Goal: Task Accomplishment & Management: Use online tool/utility

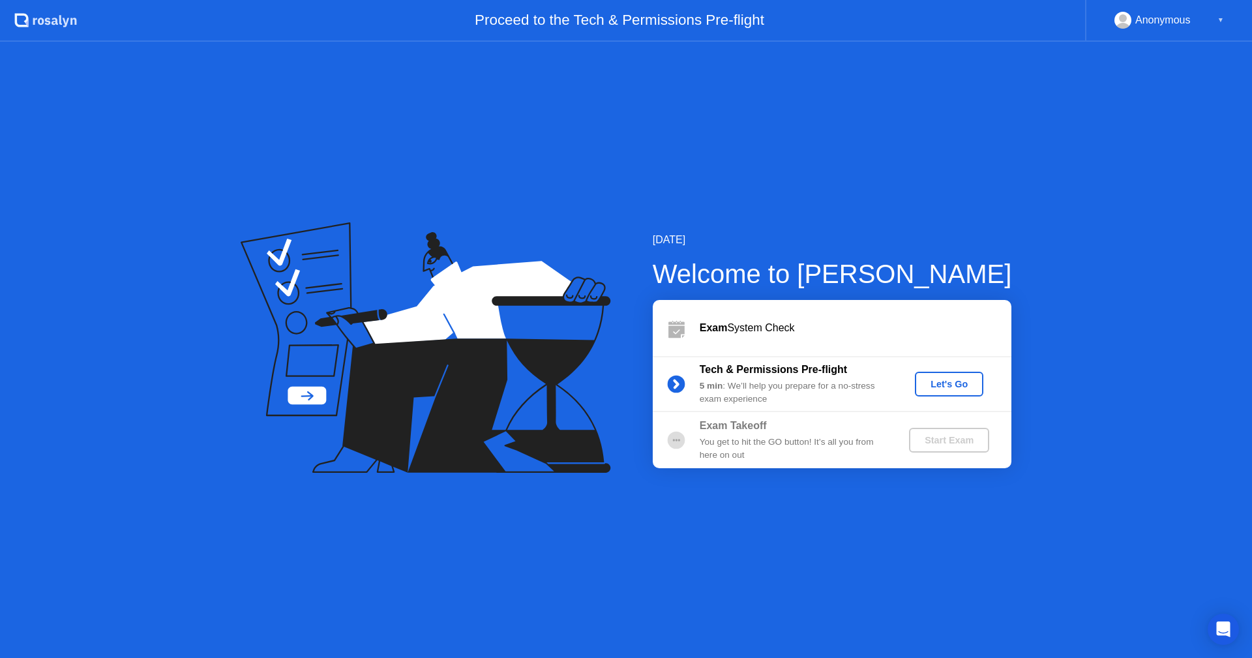
click at [949, 386] on div "Let's Go" at bounding box center [949, 384] width 58 height 10
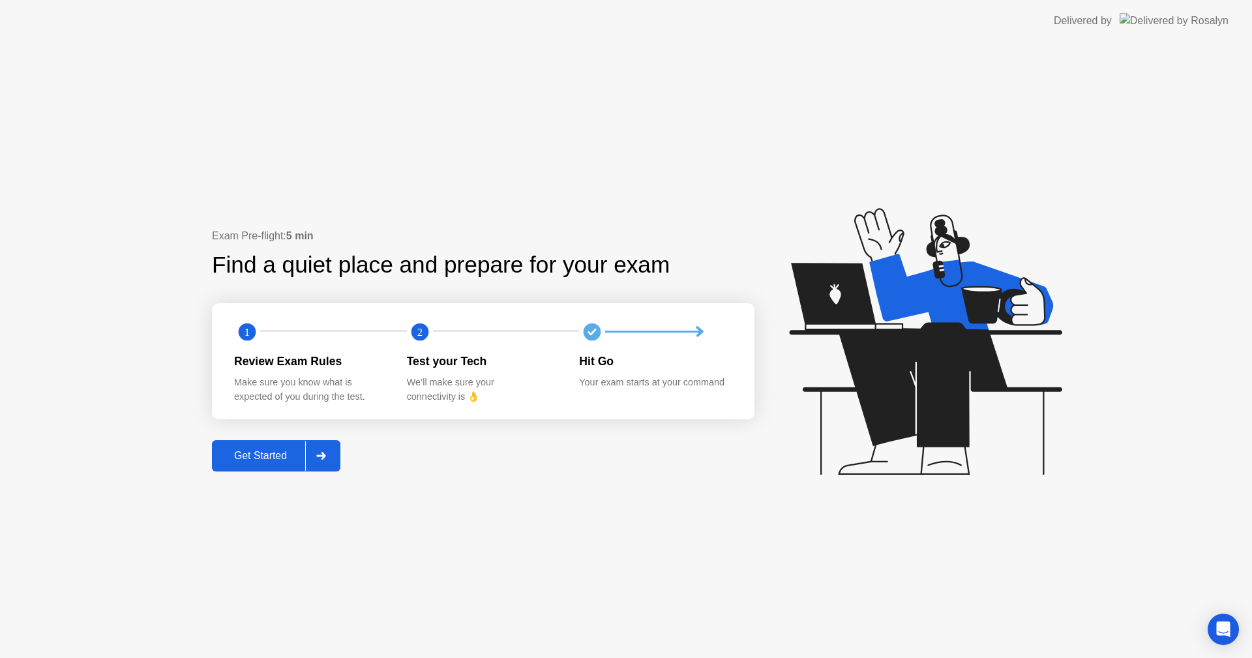
click at [286, 450] on div "Get Started" at bounding box center [260, 456] width 89 height 12
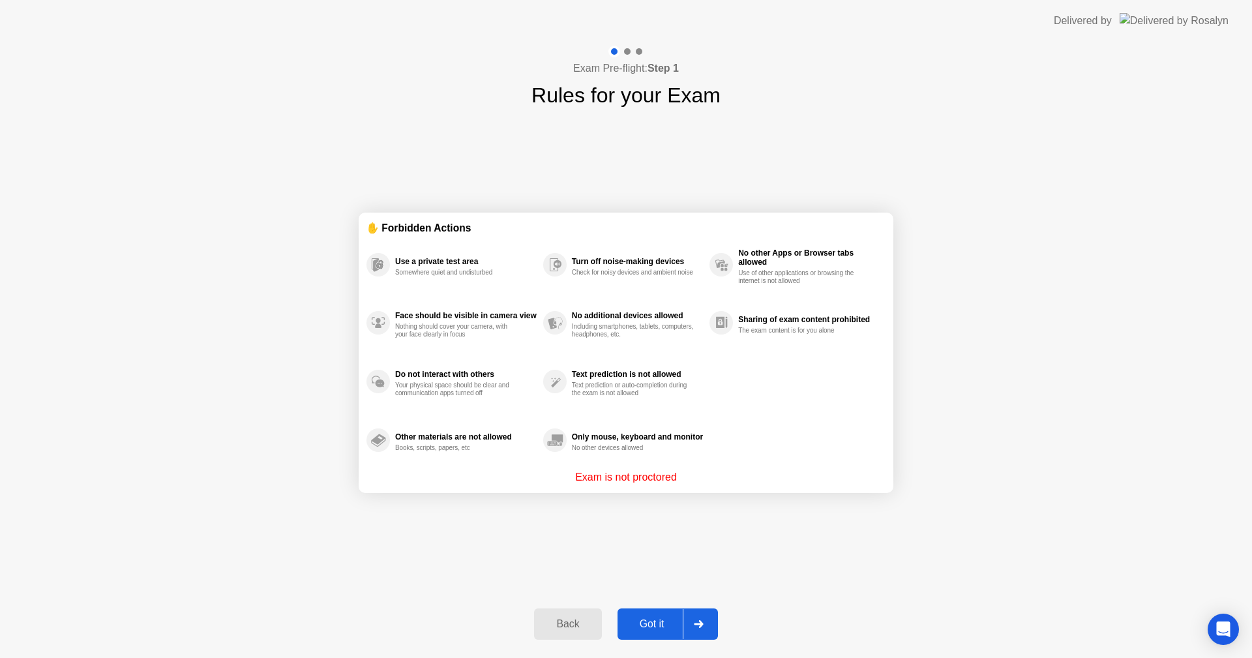
click at [667, 621] on div "Got it" at bounding box center [652, 624] width 61 height 12
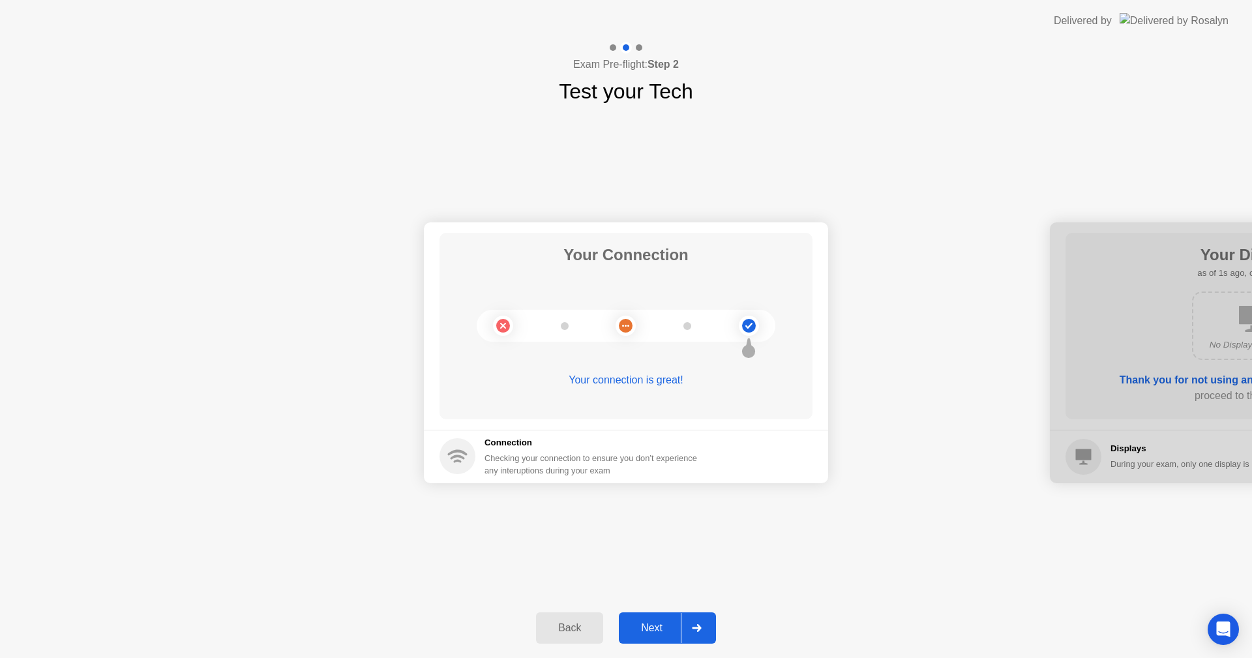
click at [667, 622] on div "Next" at bounding box center [652, 628] width 58 height 12
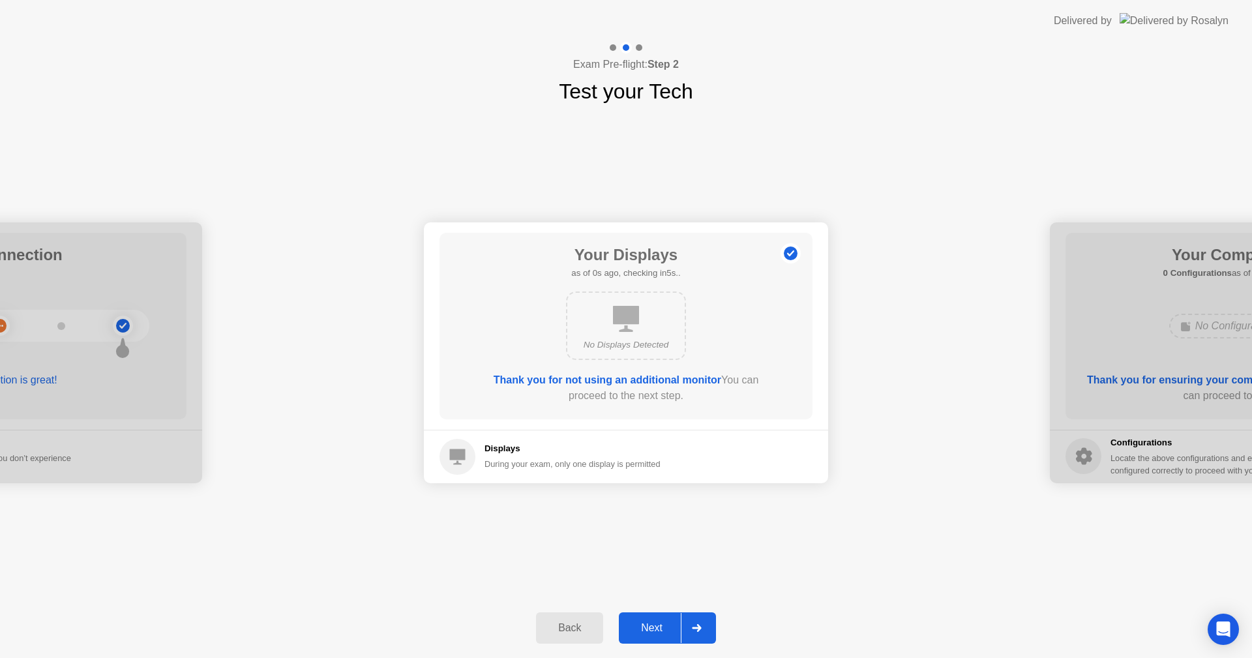
click at [667, 622] on div "Next" at bounding box center [652, 628] width 58 height 12
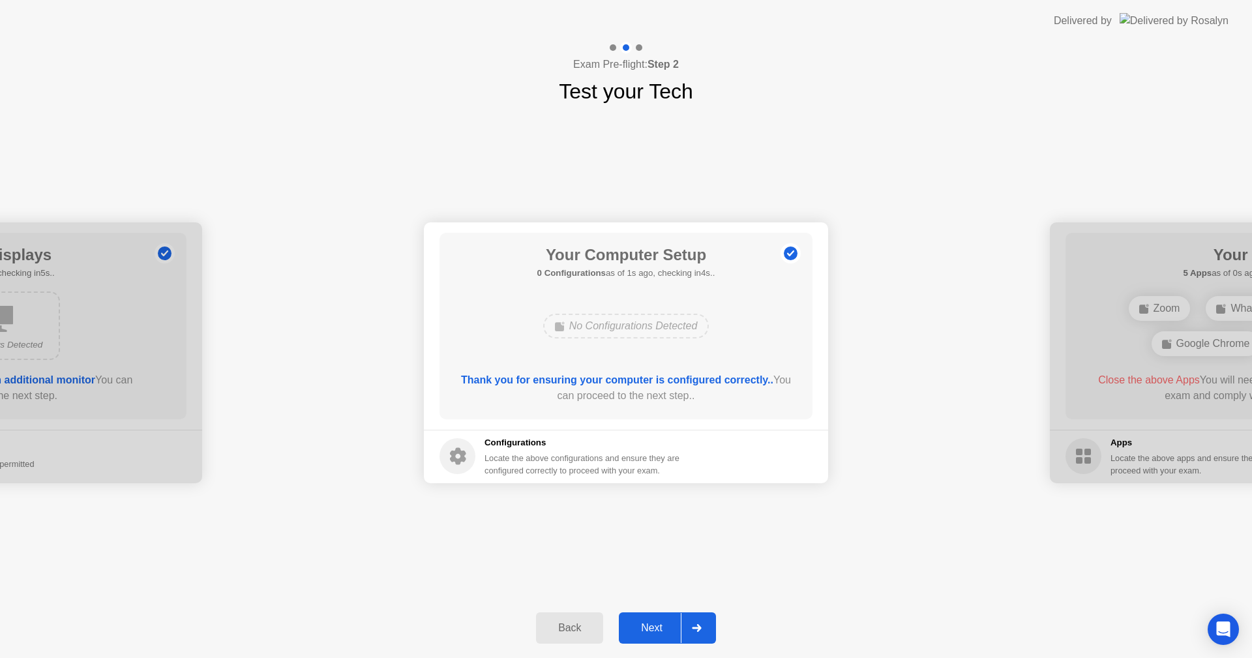
click at [667, 622] on div "Next" at bounding box center [652, 628] width 58 height 12
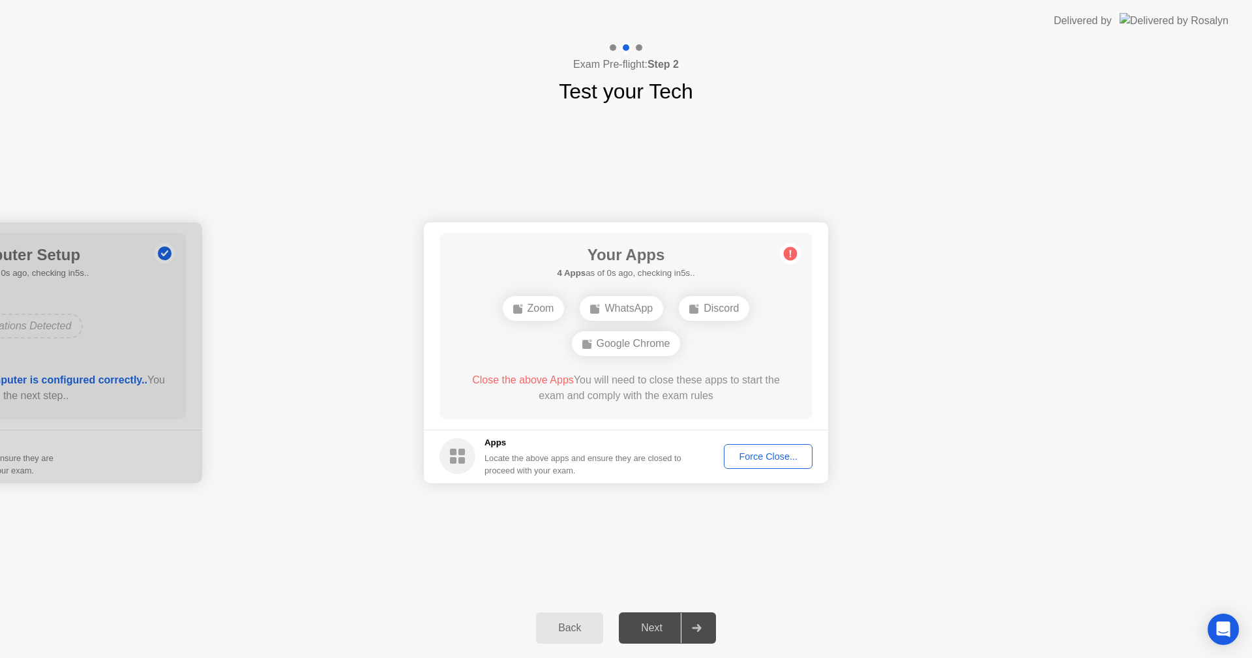
click at [789, 451] on div "Force Close..." at bounding box center [769, 456] width 80 height 10
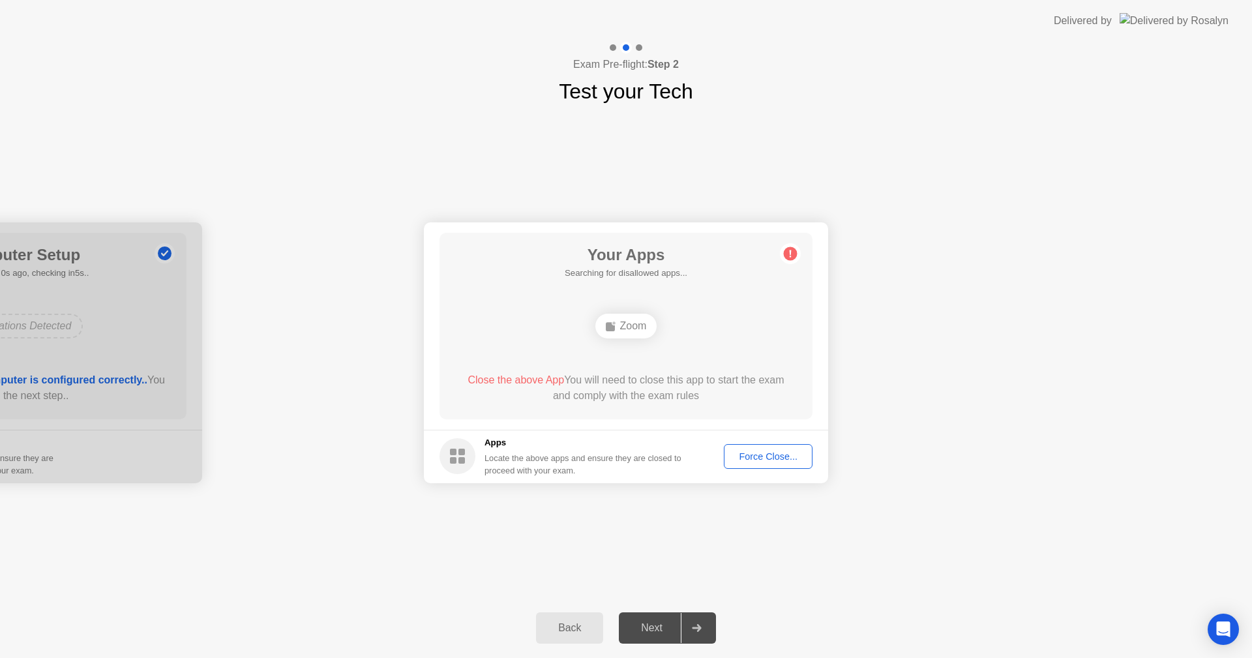
click at [804, 460] on div "Force Close..." at bounding box center [769, 456] width 80 height 10
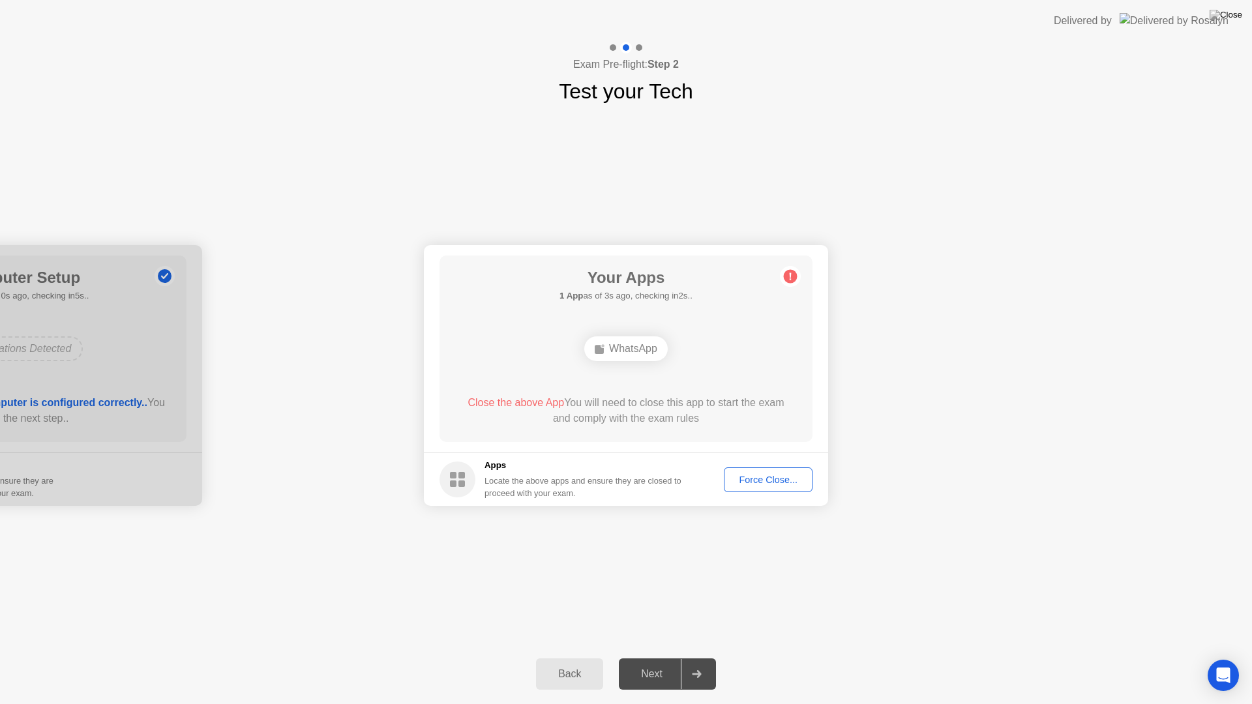
click at [742, 475] on div "Force Close..." at bounding box center [769, 480] width 80 height 10
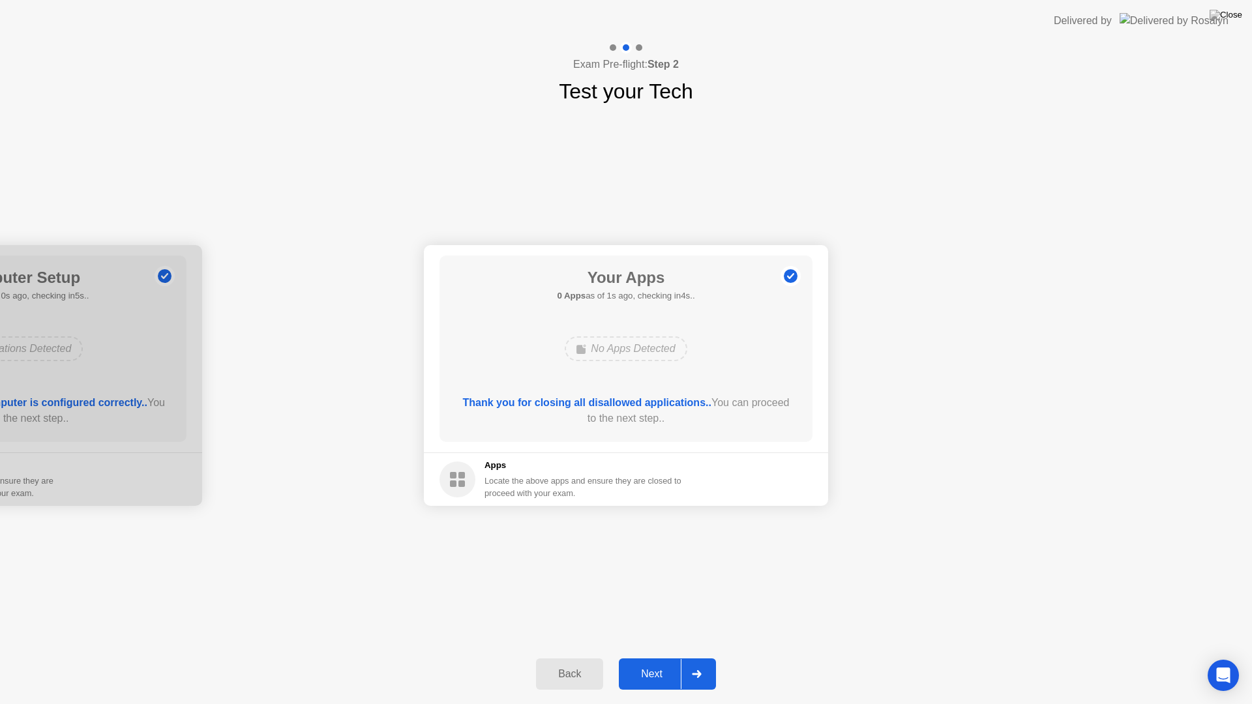
click at [652, 658] on div "Next" at bounding box center [652, 675] width 58 height 12
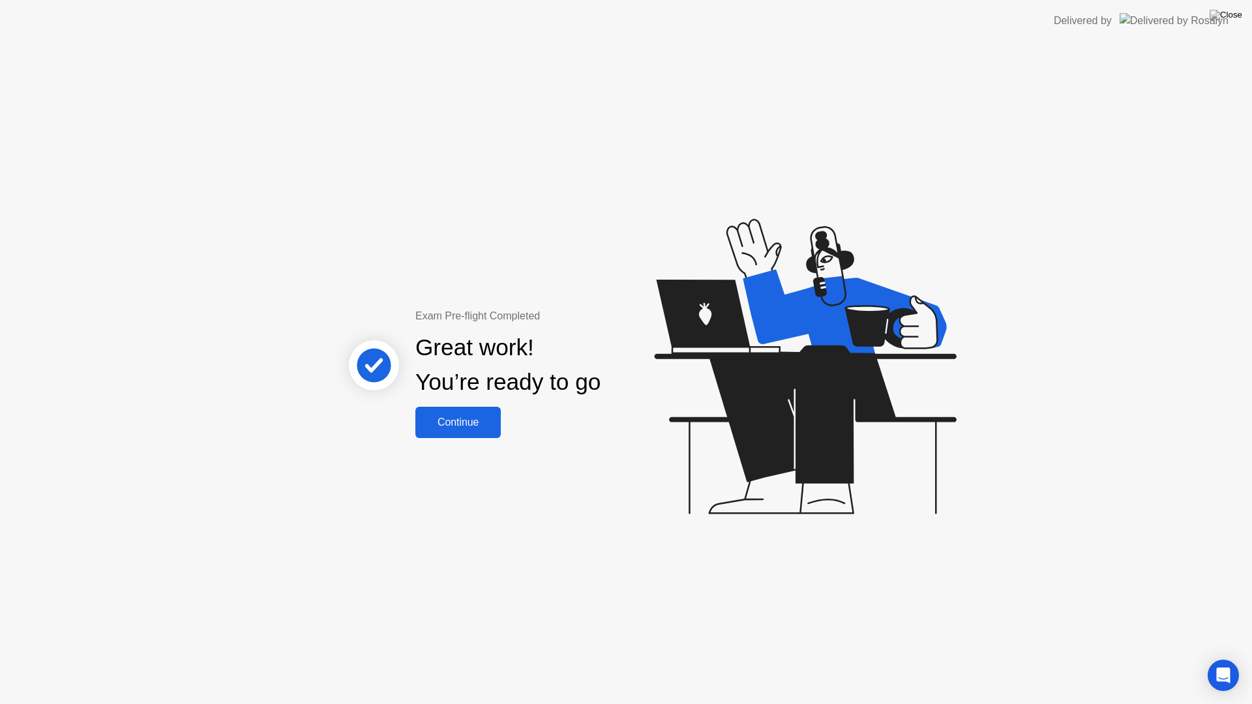
click at [474, 410] on button "Continue" at bounding box center [458, 422] width 85 height 31
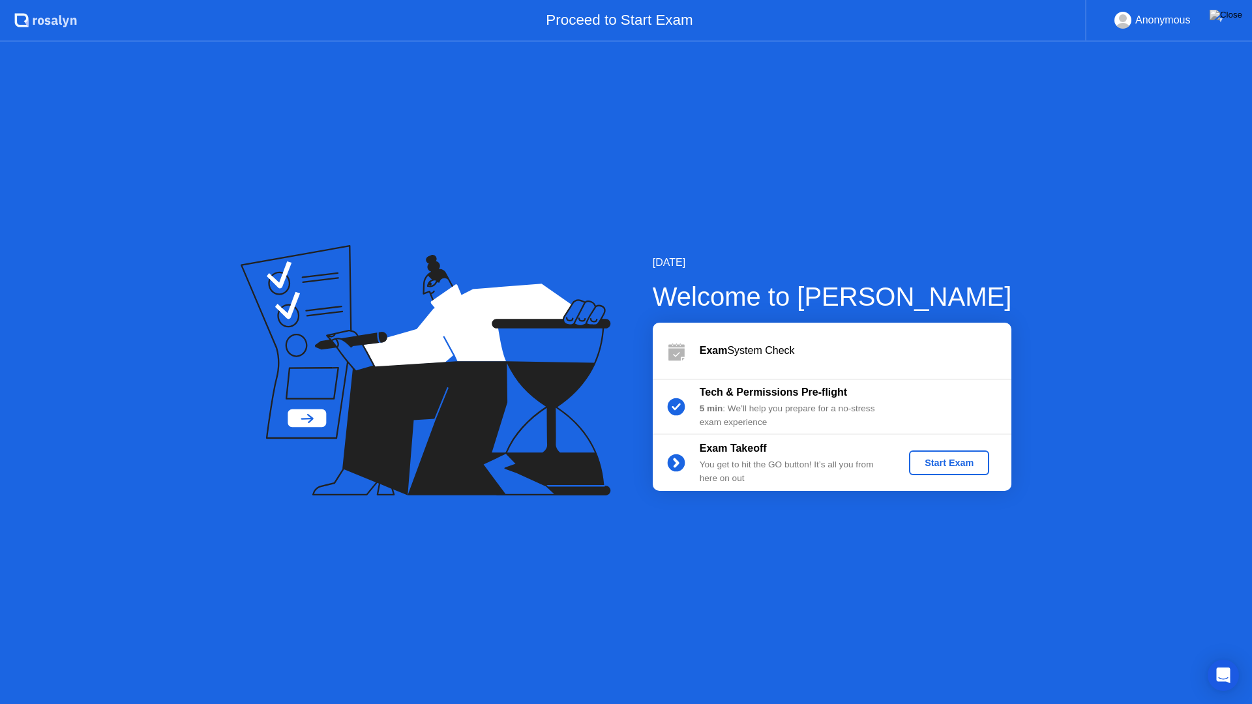
click at [671, 467] on circle at bounding box center [676, 464] width 18 height 18
click at [963, 468] on div "Start Exam" at bounding box center [950, 463] width 70 height 10
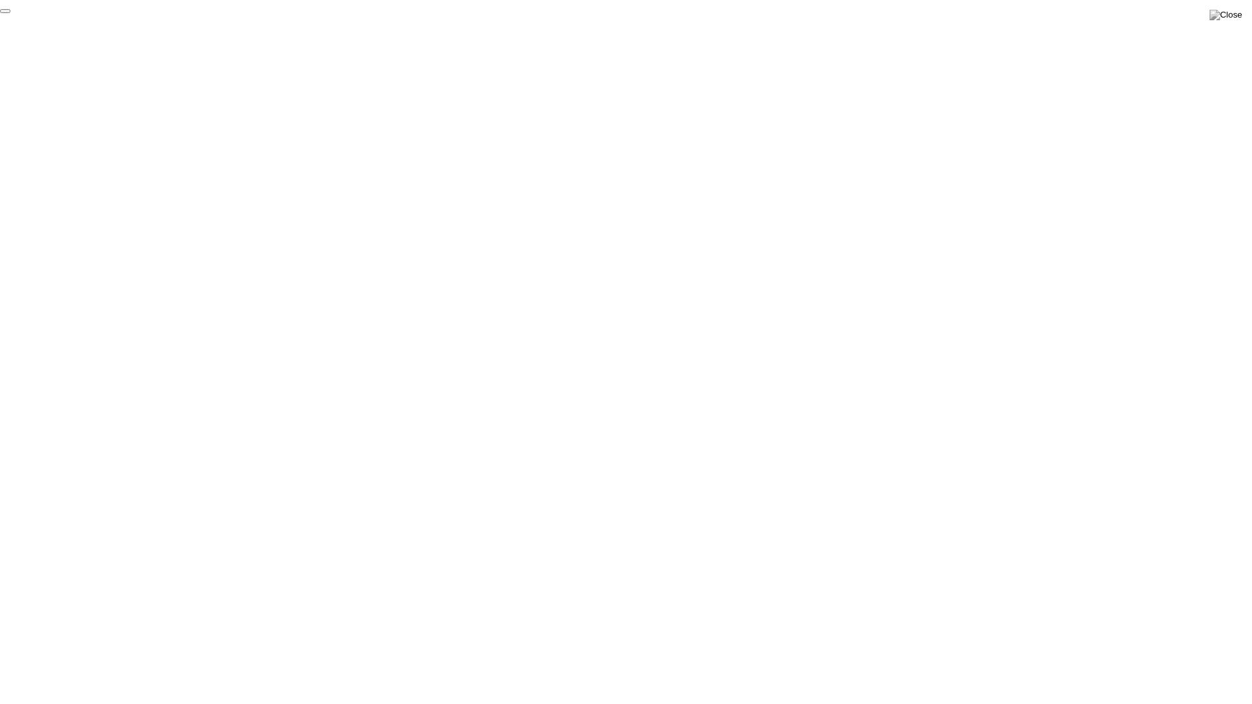
click div "End Proctoring Session"
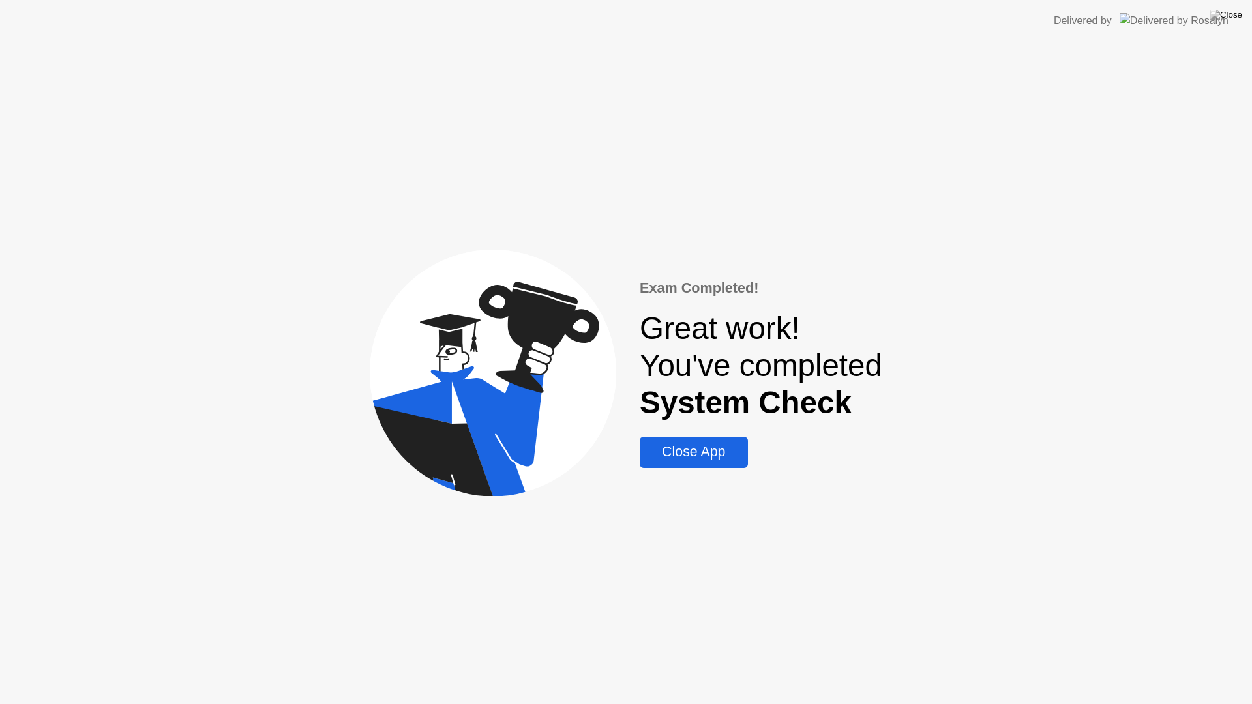
click at [701, 461] on div "Close App" at bounding box center [694, 452] width 100 height 16
